Goal: Information Seeking & Learning: Learn about a topic

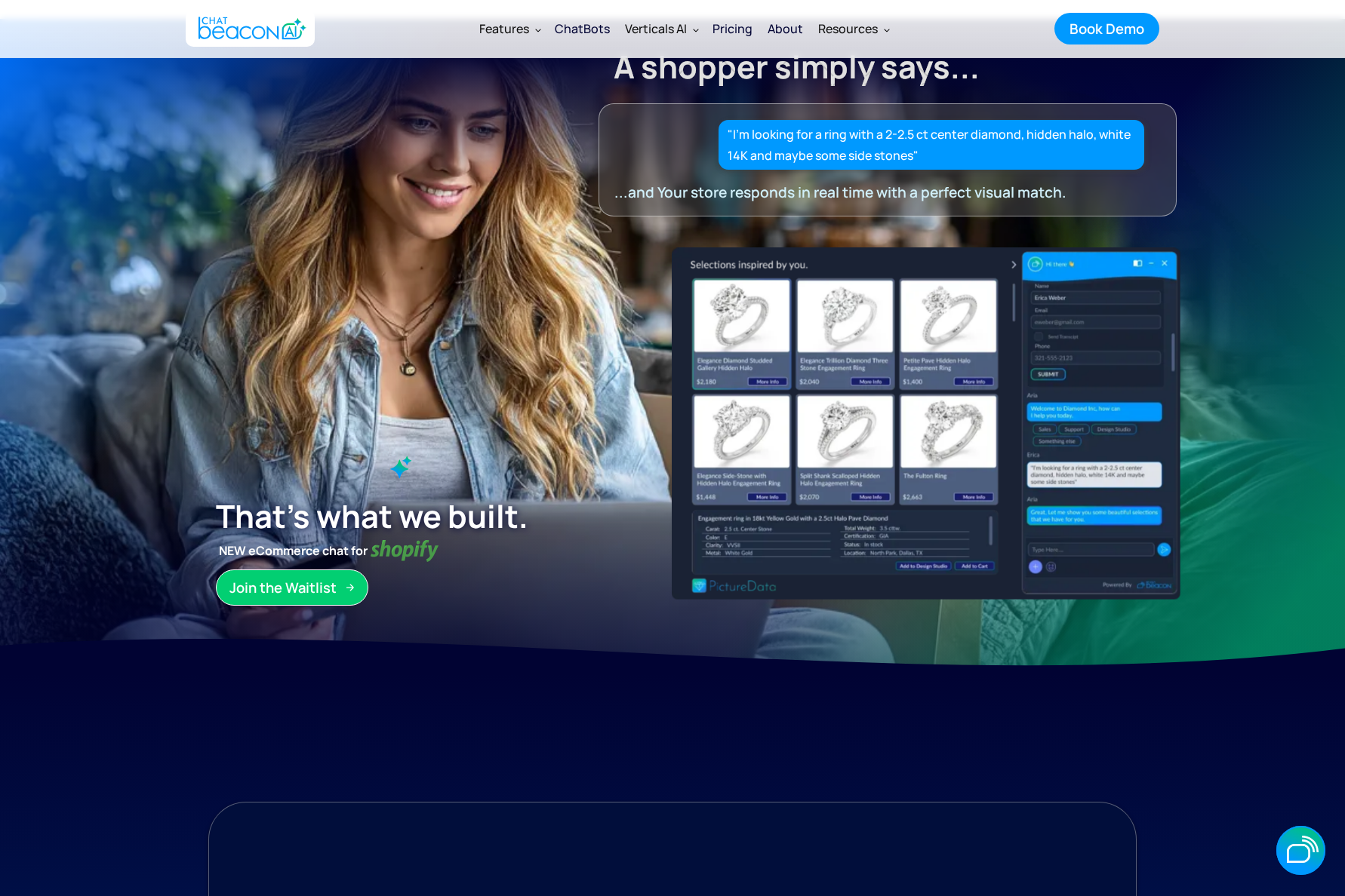
scroll to position [39, 0]
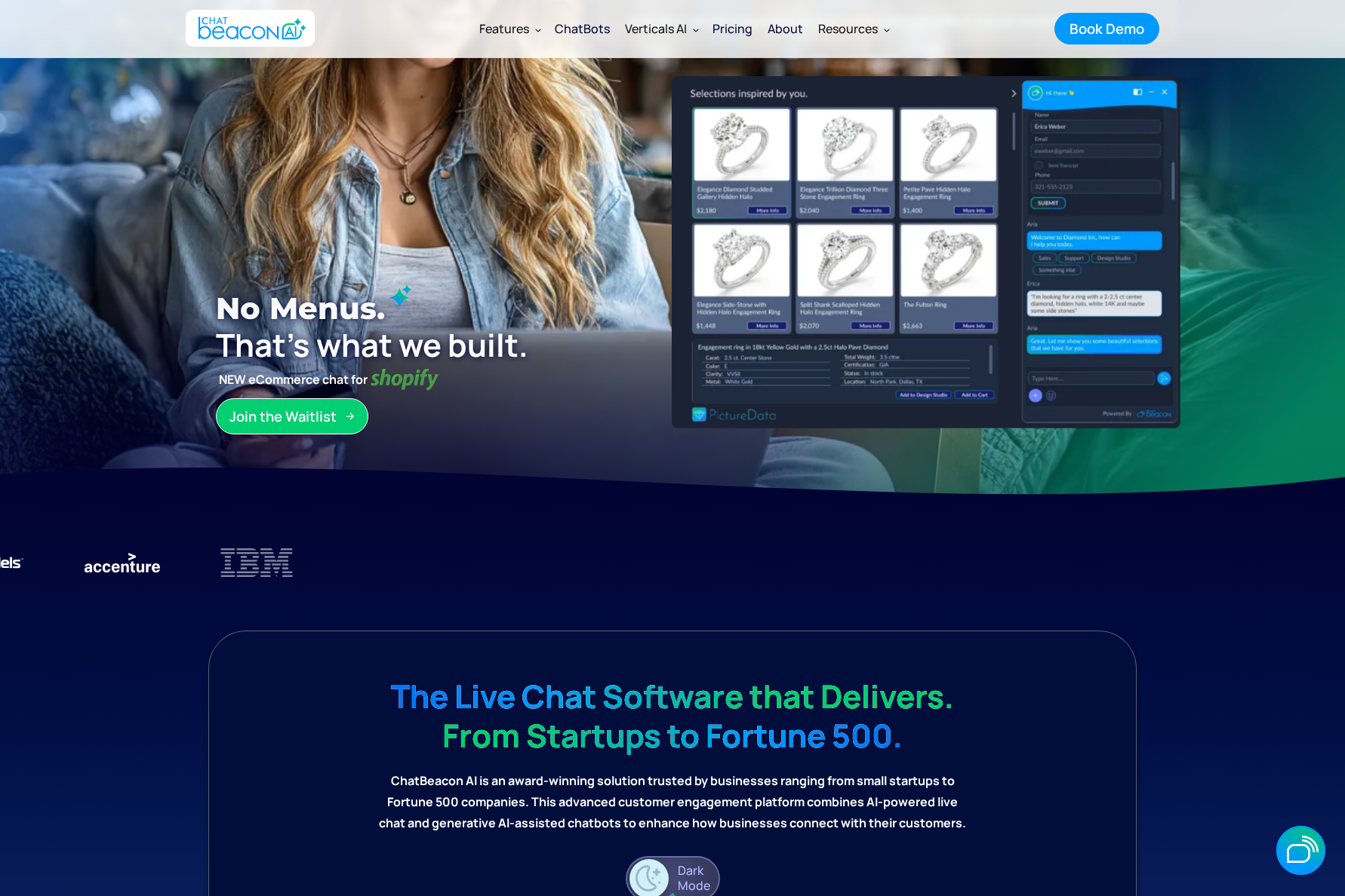
scroll to position [210, 0]
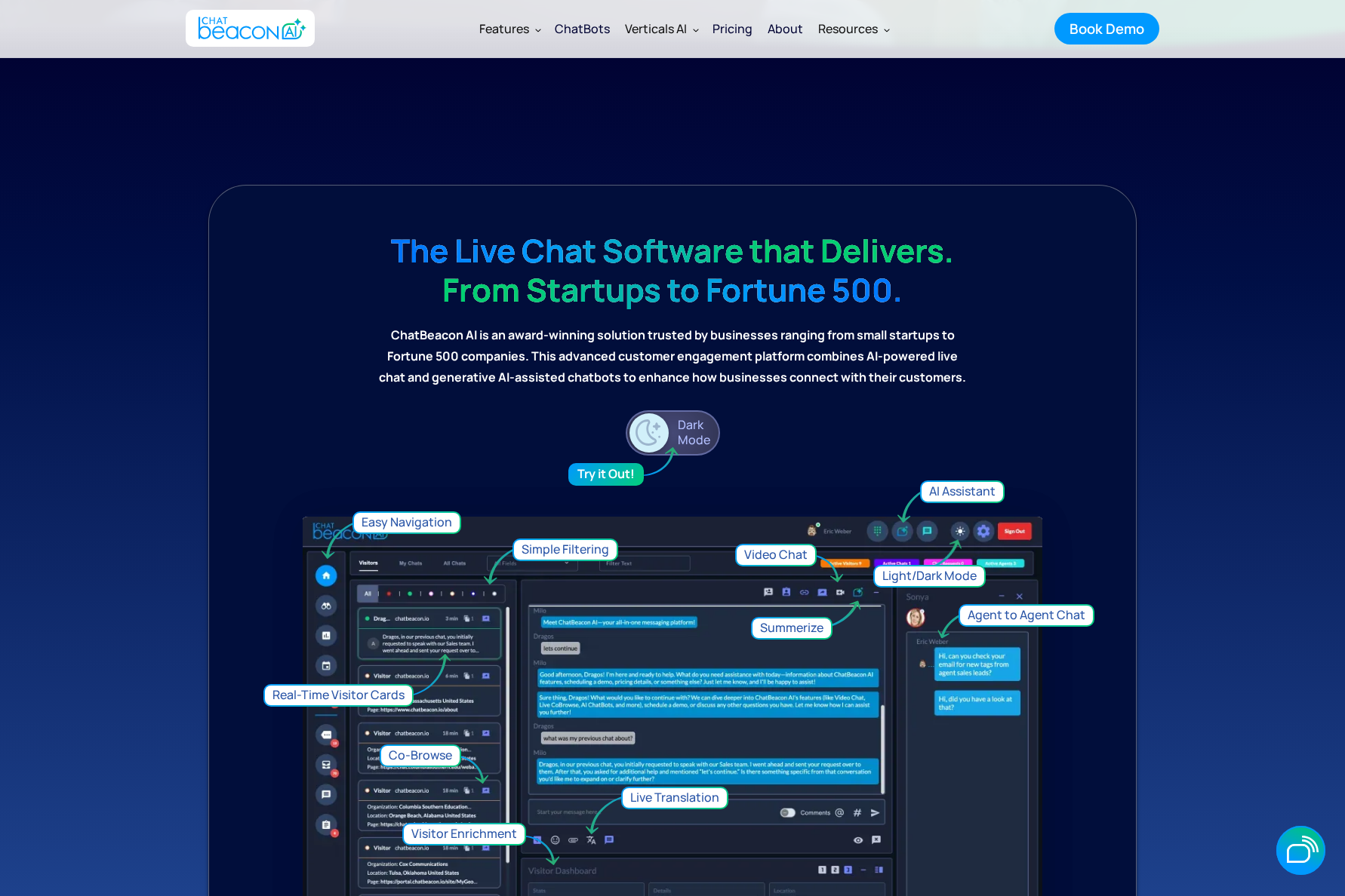
scroll to position [657, 0]
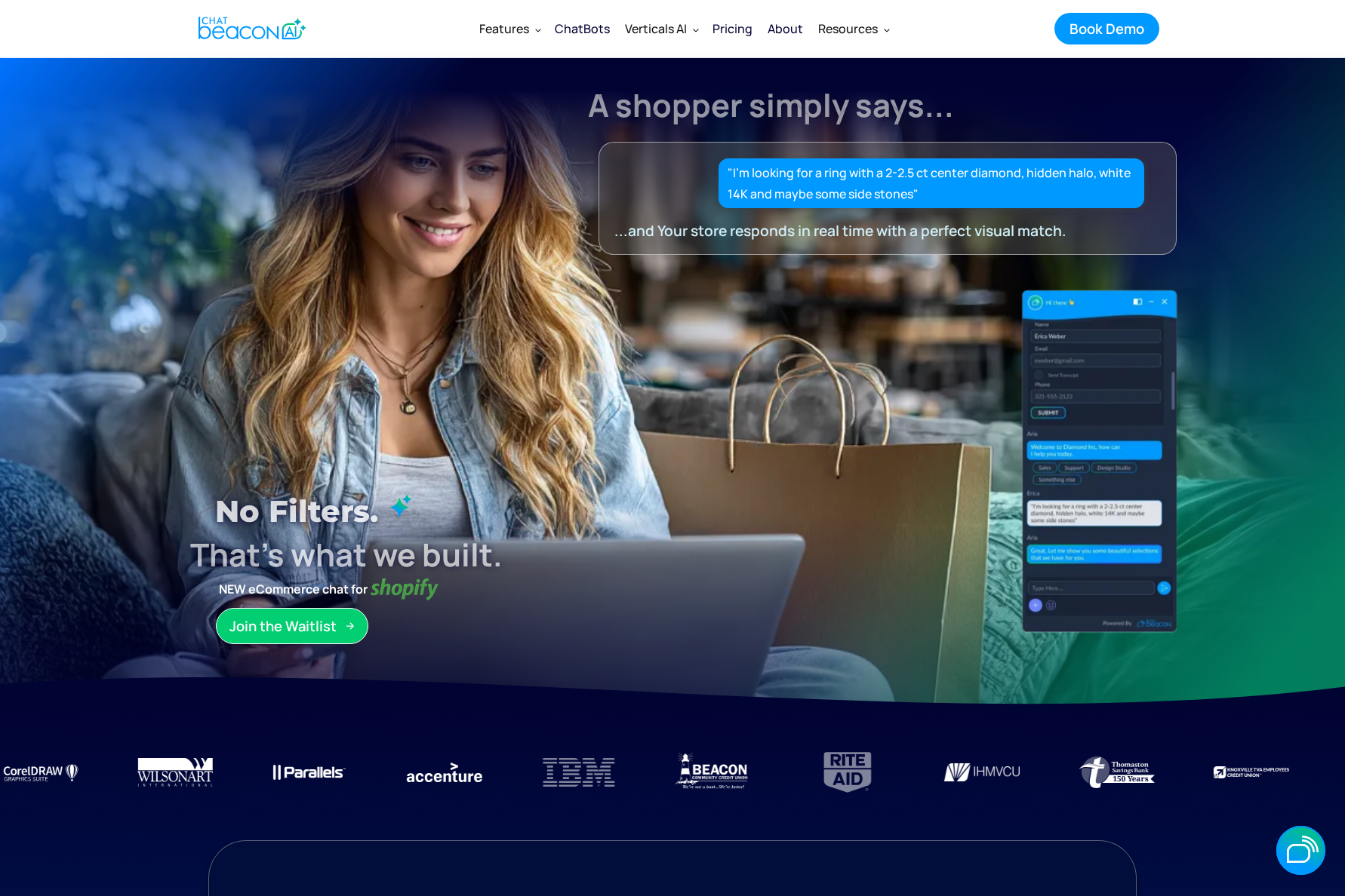
click at [648, 38] on div "Verticals AI" at bounding box center [655, 29] width 62 height 21
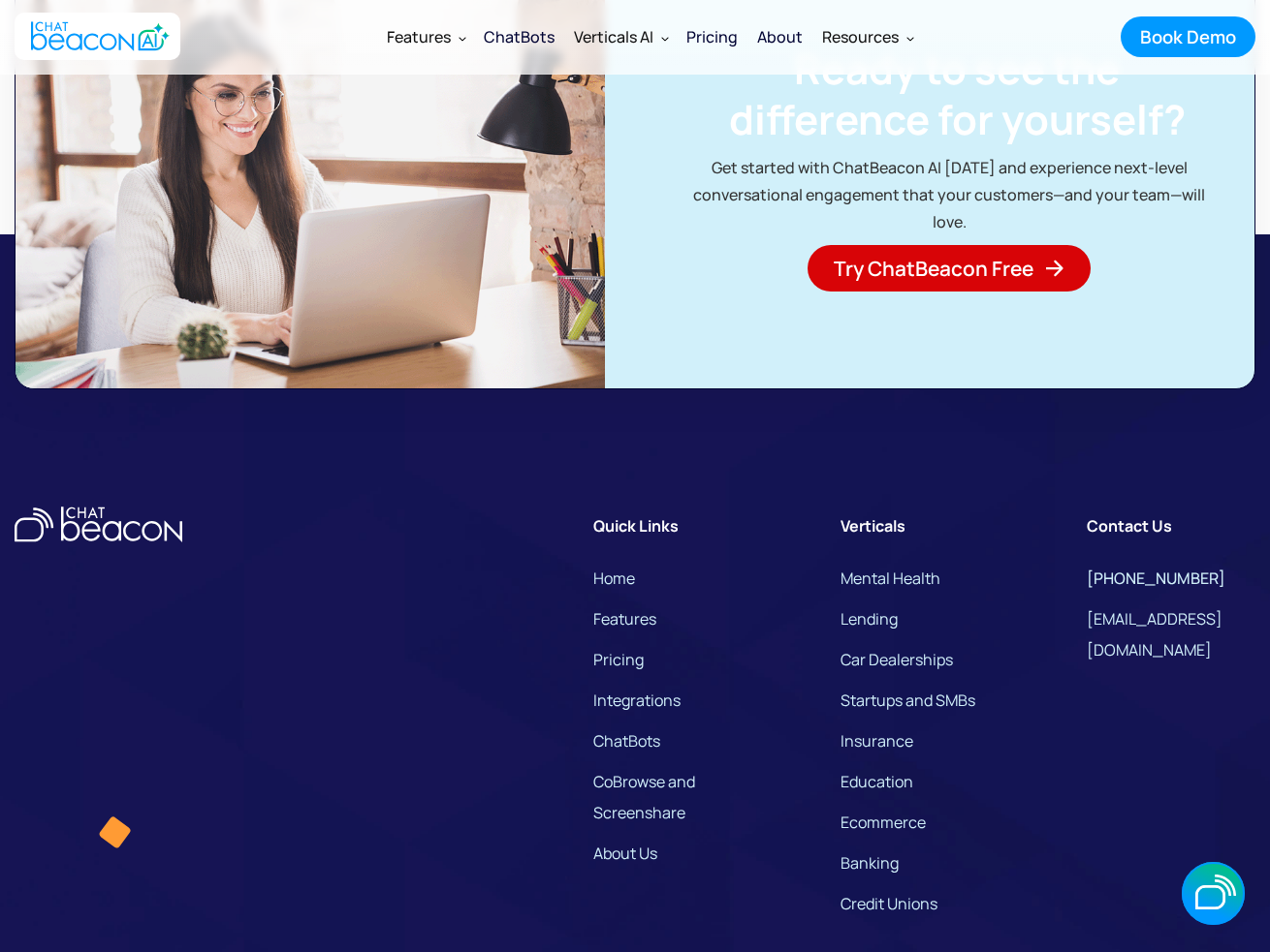
scroll to position [12632, 0]
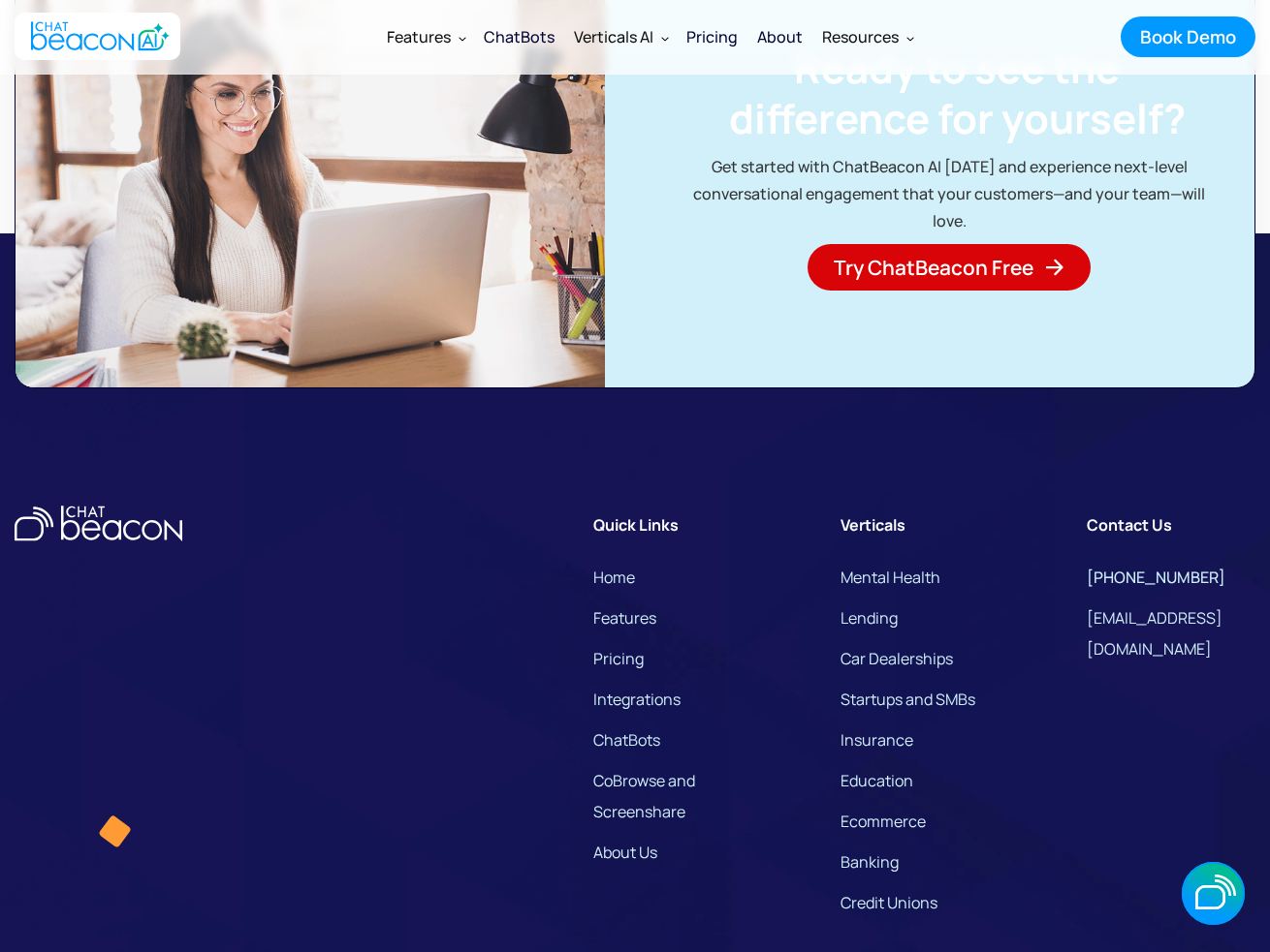
click at [634, 674] on link "Pricing" at bounding box center [617, 659] width 50 height 31
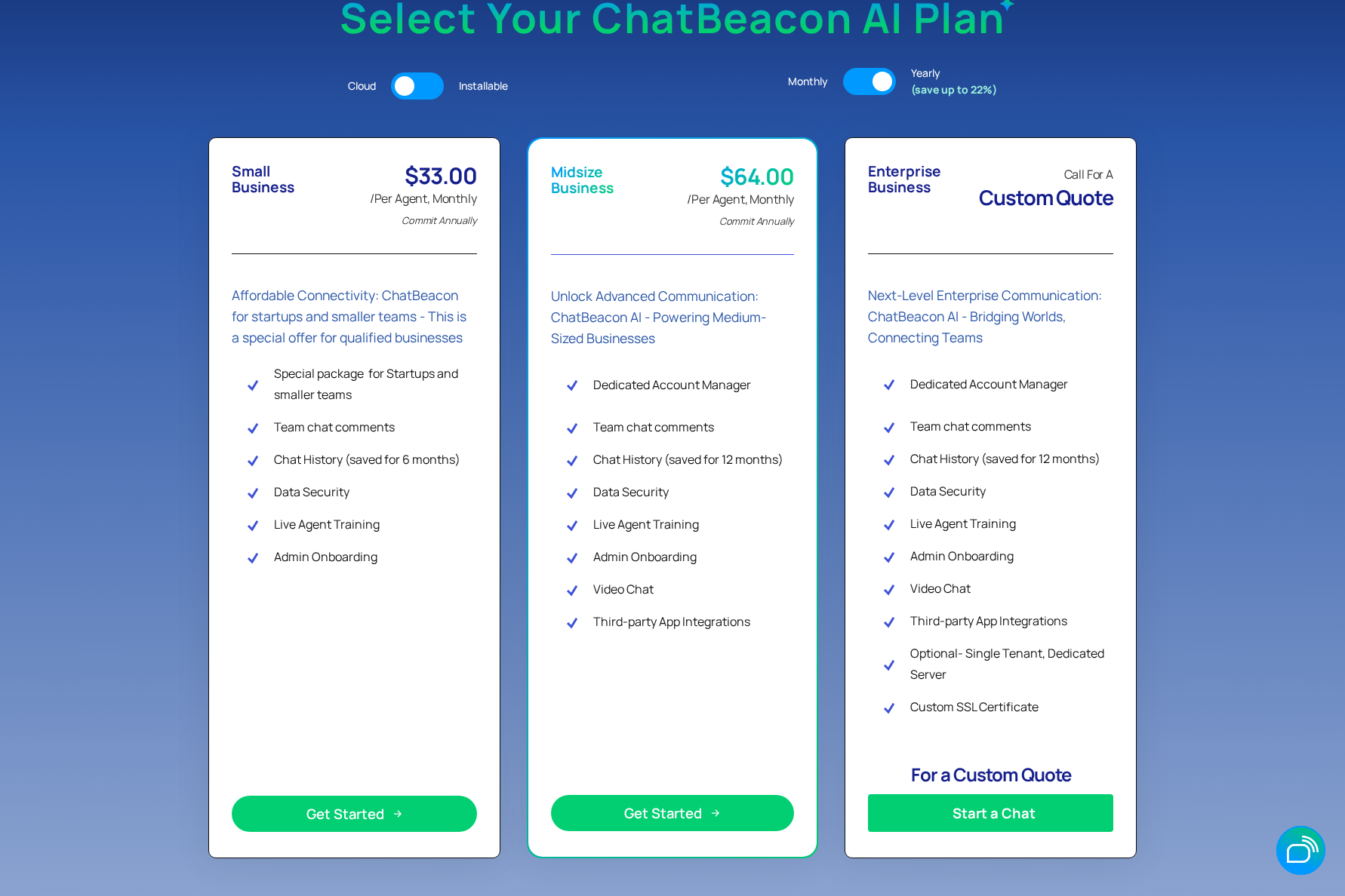
scroll to position [253, 0]
